Goal: Information Seeking & Learning: Check status

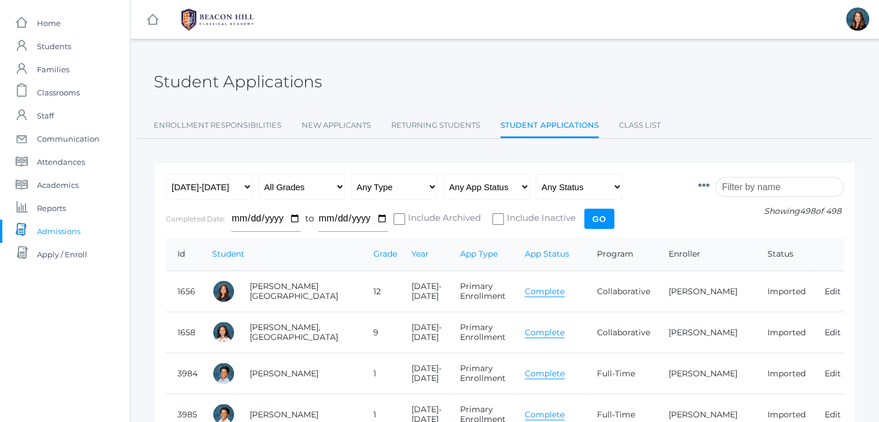
click at [766, 183] on input "search" at bounding box center [780, 187] width 128 height 20
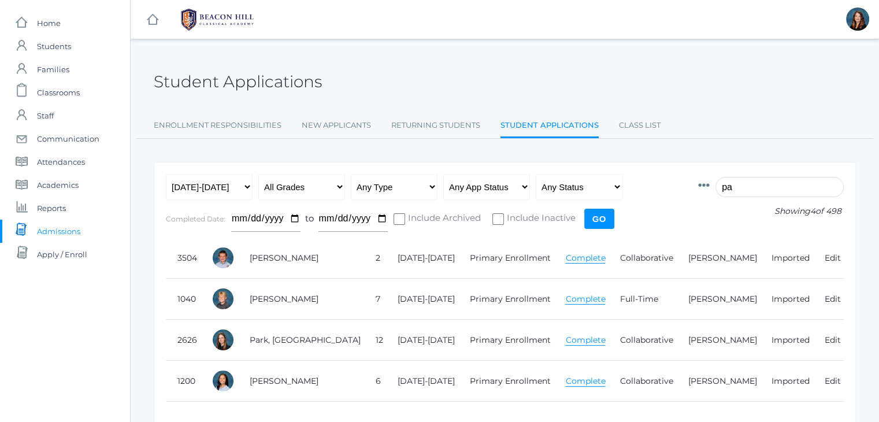
type input "p"
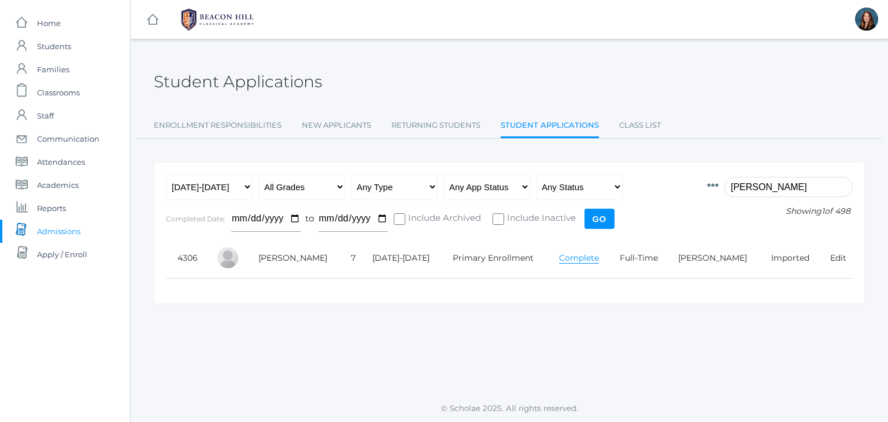
click at [572, 254] on link "Complete" at bounding box center [579, 258] width 40 height 11
click at [759, 186] on input "beaudry" at bounding box center [788, 187] width 128 height 20
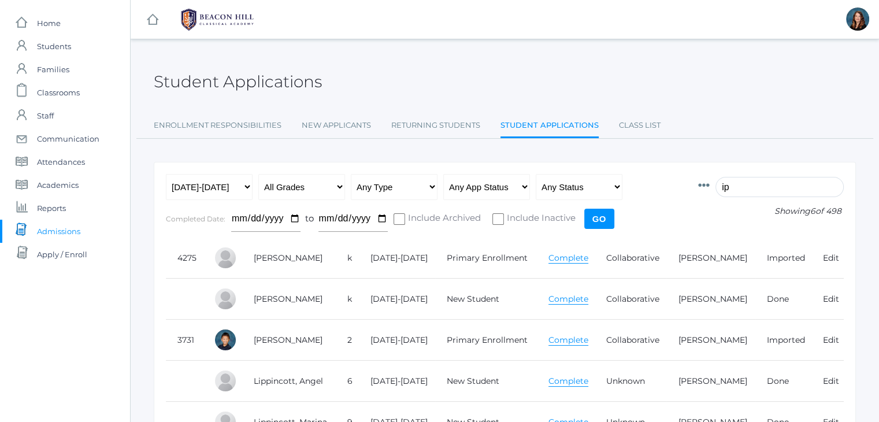
type input "i"
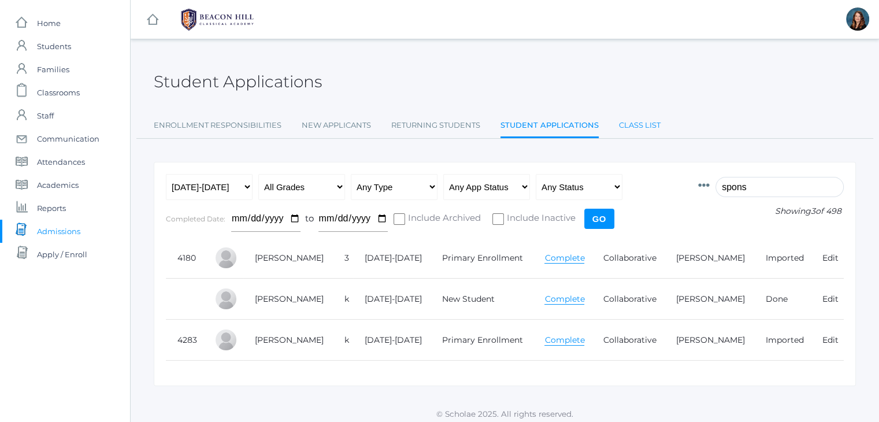
type input "spons"
click at [636, 129] on link "Class List" at bounding box center [640, 125] width 42 height 23
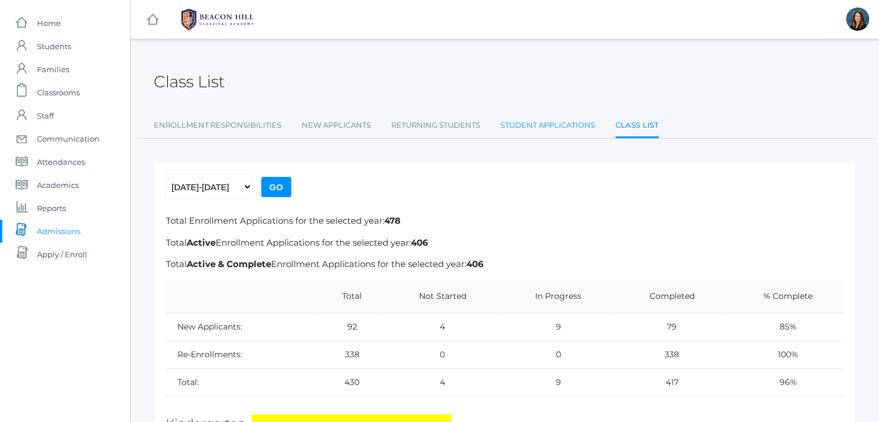
click at [516, 124] on link "Student Applications" at bounding box center [548, 125] width 95 height 23
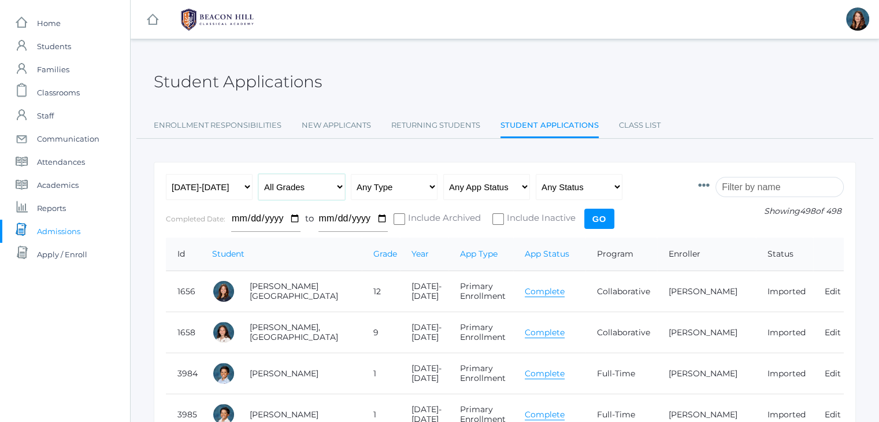
click at [339, 189] on select "All Grades Grammar - Kindergarten - 1st Grade - 2nd Grade - 3rd Grade - 4th Gra…" at bounding box center [301, 187] width 87 height 26
select select "6"
click at [258, 174] on select "All Grades Grammar - Kindergarten - 1st Grade - 2nd Grade - 3rd Grade - 4th Gra…" at bounding box center [301, 187] width 87 height 26
click at [595, 214] on input "Go" at bounding box center [599, 219] width 30 height 20
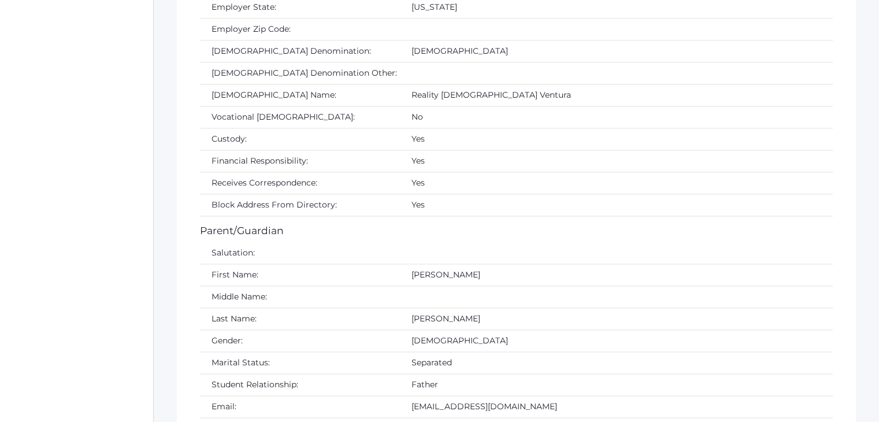
scroll to position [1704, 0]
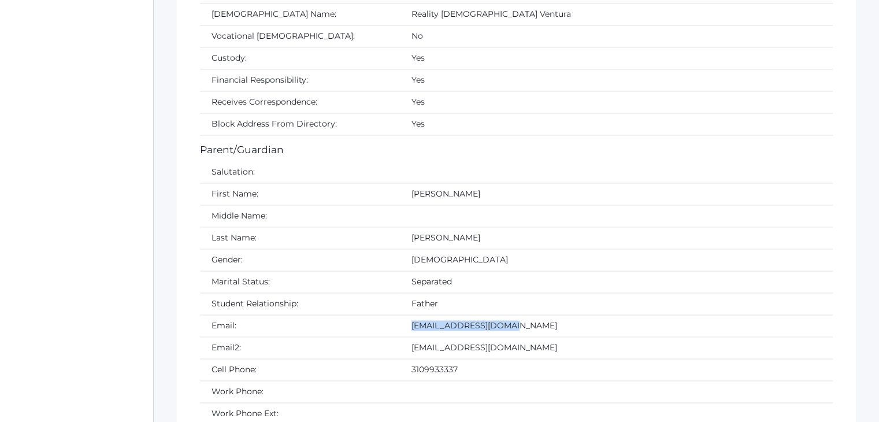
drag, startPoint x: 459, startPoint y: 316, endPoint x: 346, endPoint y: 320, distance: 113.4
click at [400, 320] on td "mb@michaelbeaudry.com" at bounding box center [616, 326] width 433 height 22
copy td "mb@michaelbeaudry.com"
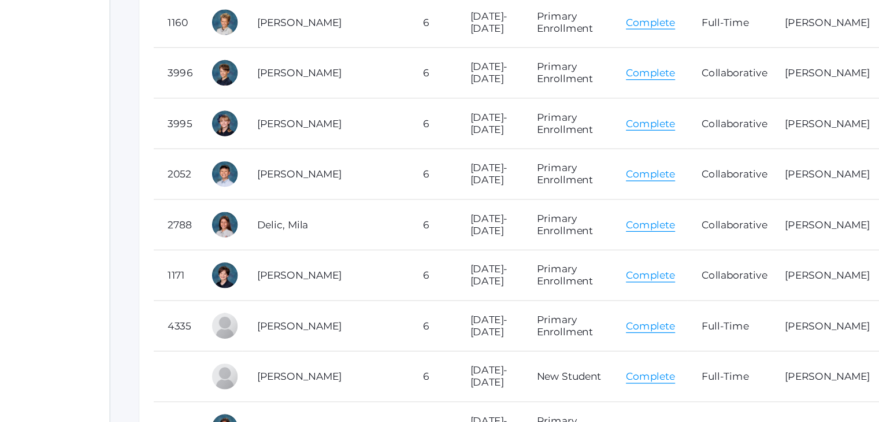
scroll to position [492, 0]
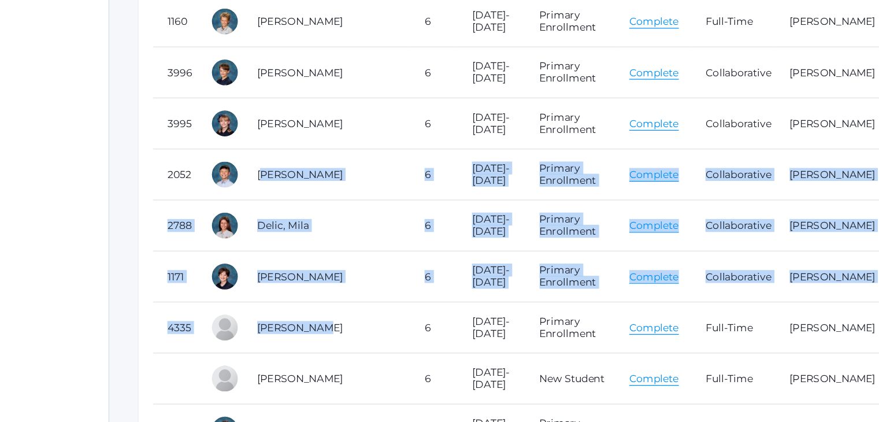
drag, startPoint x: 257, startPoint y: 154, endPoint x: 290, endPoint y: 300, distance: 149.2
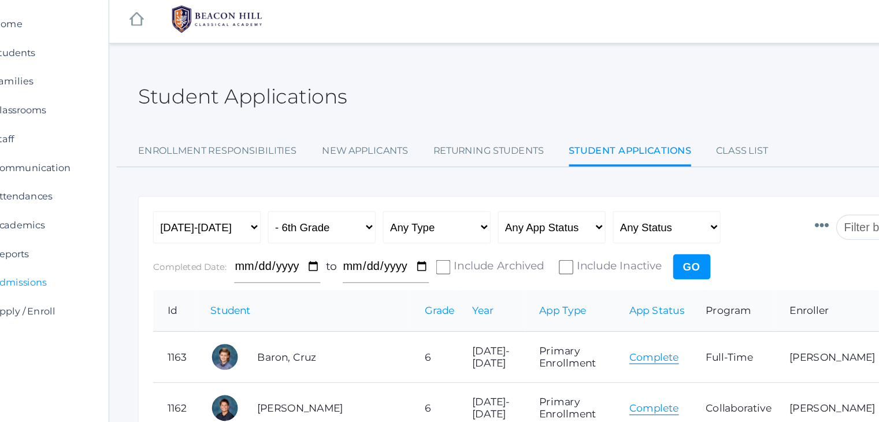
scroll to position [0, 0]
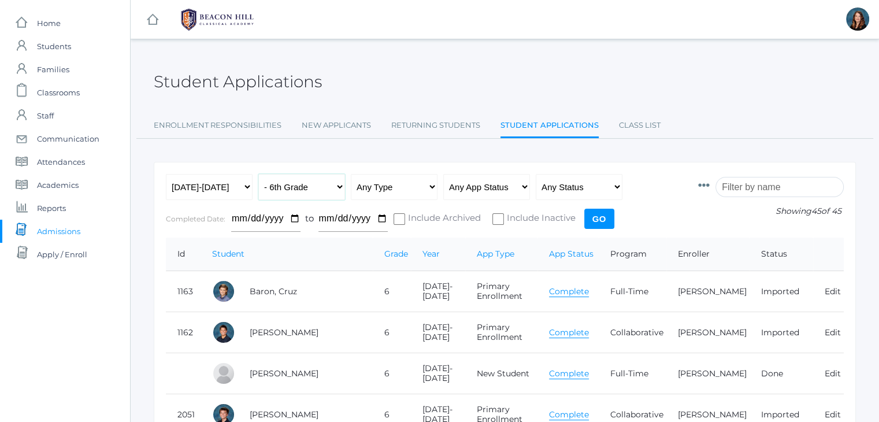
click at [339, 186] on select "All Grades Grammar - Kindergarten - 1st Grade - 2nd Grade - 3rd Grade - 4th Gra…" at bounding box center [301, 187] width 87 height 26
select select "any"
click at [258, 174] on select "All Grades Grammar - Kindergarten - 1st Grade - 2nd Grade - 3rd Grade - 4th Gra…" at bounding box center [301, 187] width 87 height 26
click at [594, 224] on input "Go" at bounding box center [599, 219] width 30 height 20
